Goal: Communication & Community: Answer question/provide support

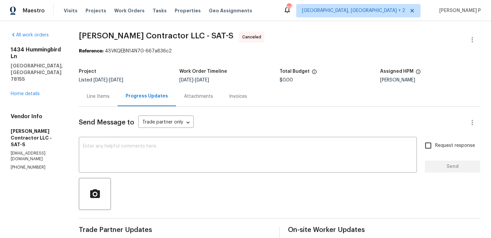
click at [25, 70] on div "1434 Hummingbird [GEOGRAPHIC_DATA] Home details" at bounding box center [37, 71] width 52 height 51
click at [26, 77] on div "1434 Hummingbird [GEOGRAPHIC_DATA] Home details" at bounding box center [37, 71] width 52 height 51
click at [30, 91] on link "Home details" at bounding box center [25, 93] width 29 height 5
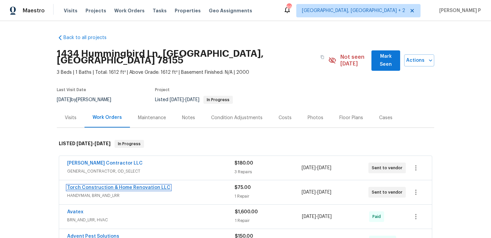
click at [126, 185] on link "Torch Construction & Home Renovation LLC" at bounding box center [118, 187] width 103 height 5
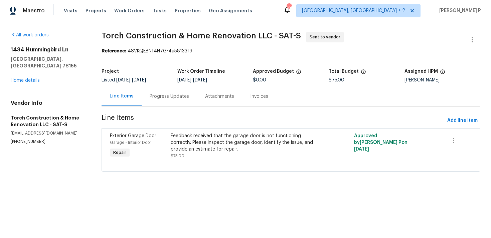
click at [175, 101] on div "Progress Updates" at bounding box center [169, 96] width 55 height 20
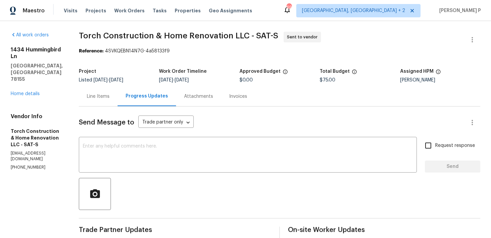
scroll to position [63, 0]
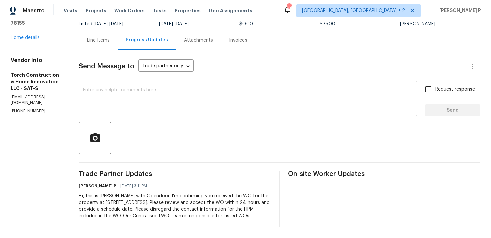
click at [107, 94] on textarea at bounding box center [248, 99] width 330 height 23
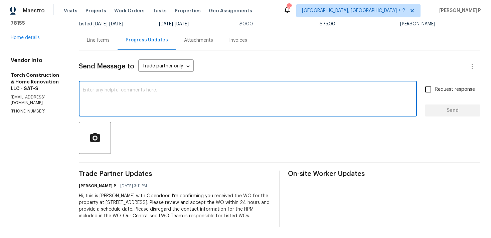
paste textarea "Just a reminder: Please accept the work order within an hour to avoid reassignm…"
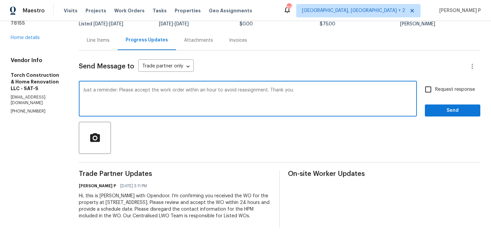
type textarea "Just a reminder: Please accept the work order within an hour to avoid reassignm…"
click at [445, 86] on span "Request response" at bounding box center [455, 89] width 40 height 7
click at [435, 82] on input "Request response" at bounding box center [428, 89] width 14 height 14
checkbox input "true"
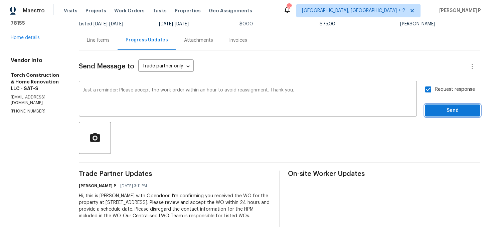
click at [445, 106] on span "Send" at bounding box center [452, 110] width 45 height 8
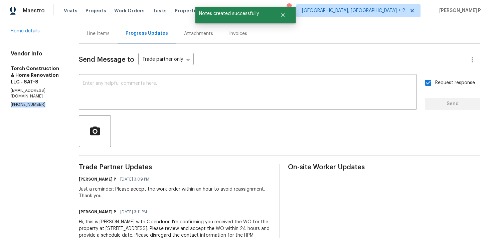
drag, startPoint x: 49, startPoint y: 79, endPoint x: 0, endPoint y: 79, distance: 49.4
click at [0, 79] on div "All work orders [STREET_ADDRESS] Home details Vendor Info Torch Construction & …" at bounding box center [245, 111] width 491 height 306
copy p "[PHONE_NUMBER]"
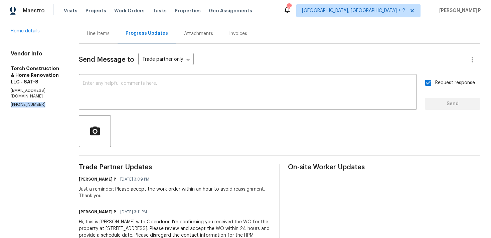
scroll to position [95, 0]
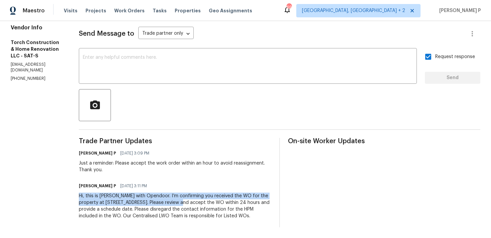
drag, startPoint x: 86, startPoint y: 189, endPoint x: 202, endPoint y: 198, distance: 116.2
click at [202, 198] on div "All work orders [STREET_ADDRESS] Home details Vendor Info Torch Construction & …" at bounding box center [245, 85] width 491 height 306
copy div "Hi, this is [PERSON_NAME] with Opendoor. I’m confirming you received the WO for…"
